Goal: Transaction & Acquisition: Purchase product/service

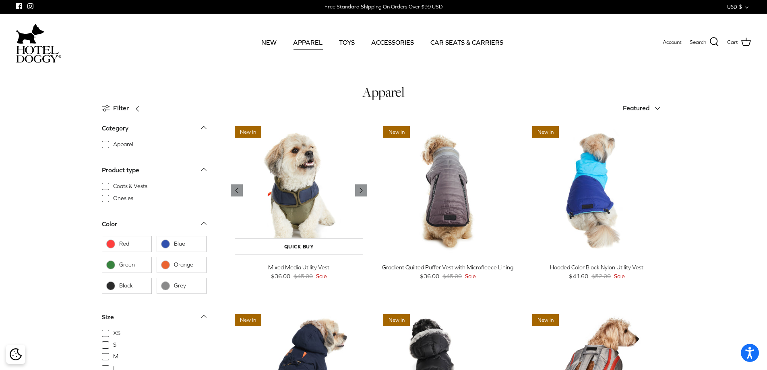
click at [325, 176] on img "Mixed Media Utility Vest" at bounding box center [299, 190] width 137 height 137
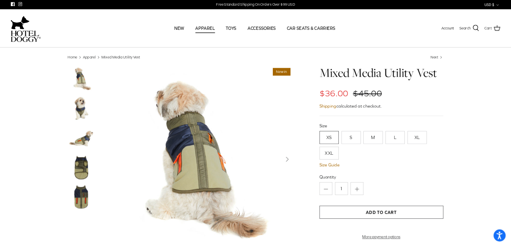
scroll to position [81, 0]
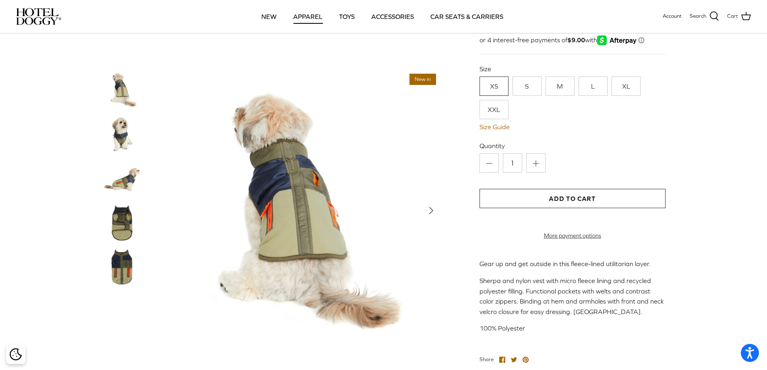
click at [590, 198] on button "Add to Cart" at bounding box center [573, 198] width 186 height 19
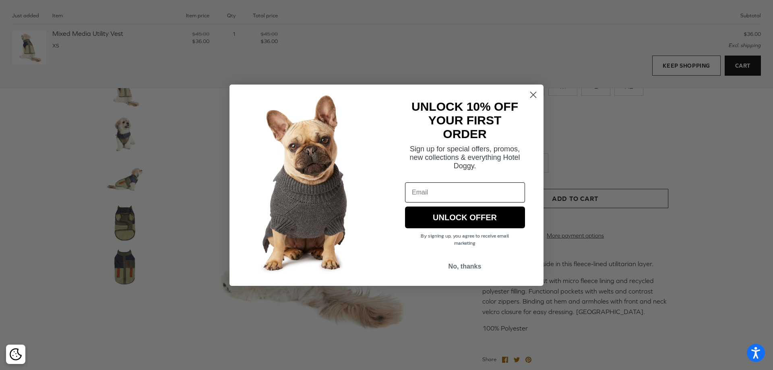
click at [735, 65] on div "Close dialog UNLOCK 10% OFF YOUR FIRST ORDER Sign up for special offers, promos…" at bounding box center [386, 185] width 773 height 370
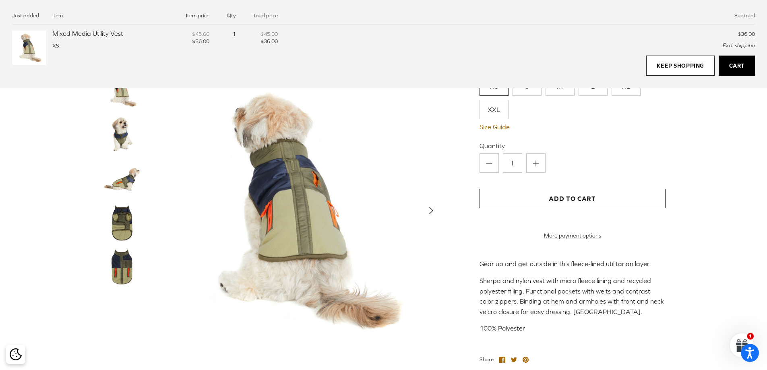
click at [740, 66] on link "Cart" at bounding box center [737, 66] width 36 height 20
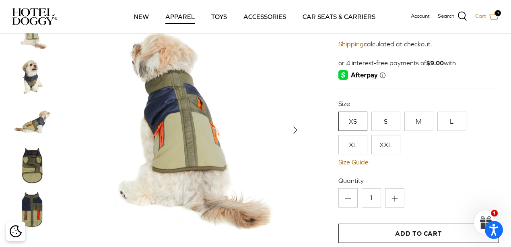
click at [495, 16] on icon at bounding box center [495, 16] width 10 height 10
click at [496, 14] on span "1" at bounding box center [498, 13] width 6 height 6
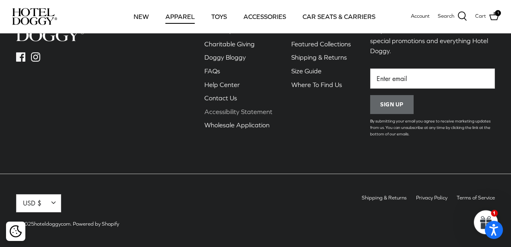
scroll to position [730, 0]
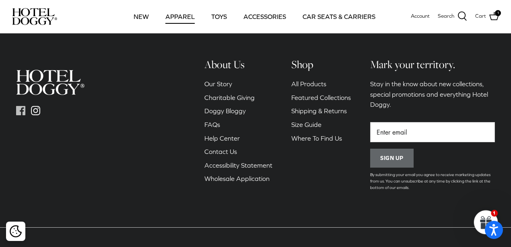
click at [21, 109] on icon "Facebook" at bounding box center [20, 110] width 9 height 9
click at [225, 150] on link "Contact Us" at bounding box center [221, 151] width 33 height 7
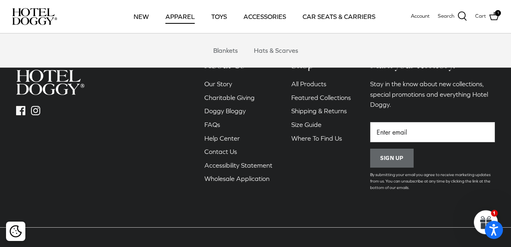
scroll to position [784, 0]
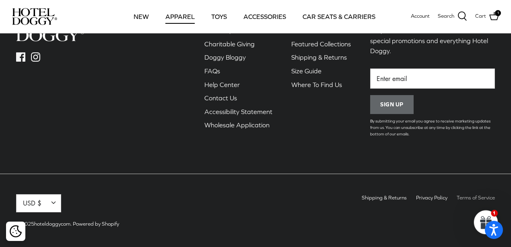
click at [461, 197] on link "Terms of Service" at bounding box center [476, 198] width 38 height 6
click at [459, 197] on link "Terms of Service" at bounding box center [476, 198] width 38 height 6
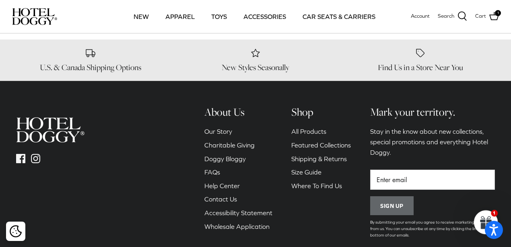
scroll to position [386, 0]
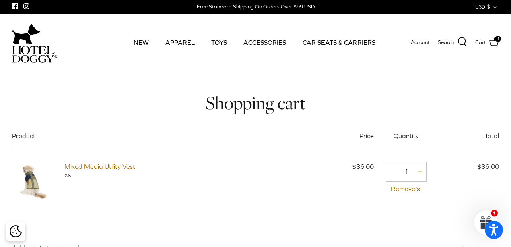
scroll to position [107, 0]
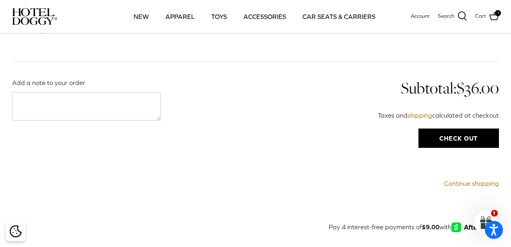
click at [447, 135] on input "Check out" at bounding box center [459, 137] width 81 height 19
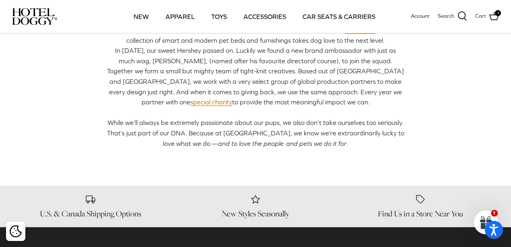
scroll to position [188, 0]
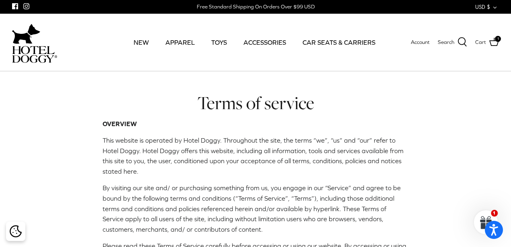
click at [264, 186] on span "By visiting our site and/ or purchasing something from us, you engage in our “S…" at bounding box center [252, 208] width 298 height 48
click at [239, 162] on span "This website is operated by Hotel Doggy. Throughout the site, the terms “we”, “…" at bounding box center [253, 156] width 301 height 38
drag, startPoint x: 217, startPoint y: 139, endPoint x: 180, endPoint y: 143, distance: 37.3
click at [180, 143] on span "This website is operated by Hotel Doggy. Throughout the site, the terms “we”, “…" at bounding box center [253, 156] width 301 height 38
copy span "Hotel Doggy"
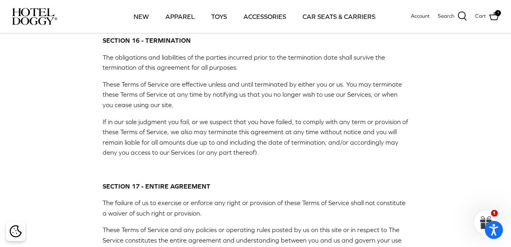
scroll to position [2684, 0]
